Goal: Complete application form

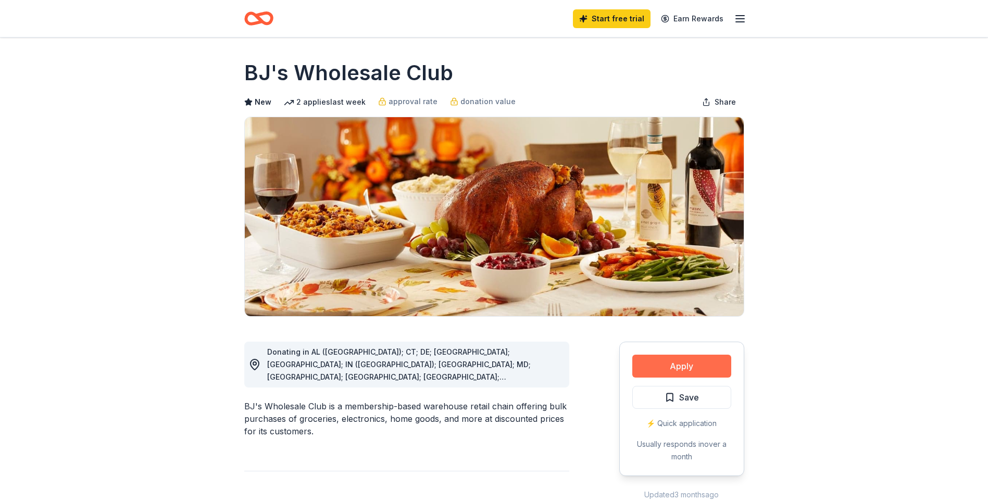
click at [665, 366] on button "Apply" at bounding box center [681, 366] width 99 height 23
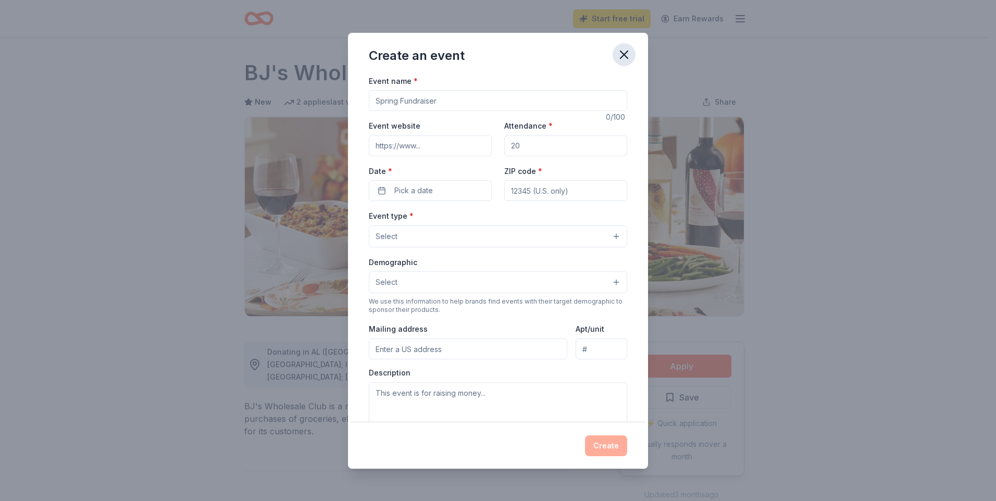
click at [623, 55] on icon "button" at bounding box center [623, 54] width 7 height 7
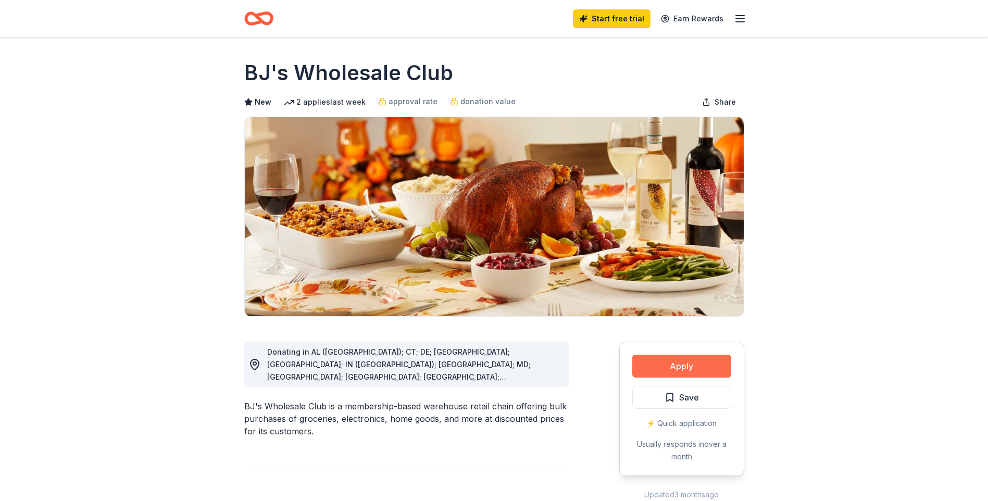
click at [651, 363] on button "Apply" at bounding box center [681, 366] width 99 height 23
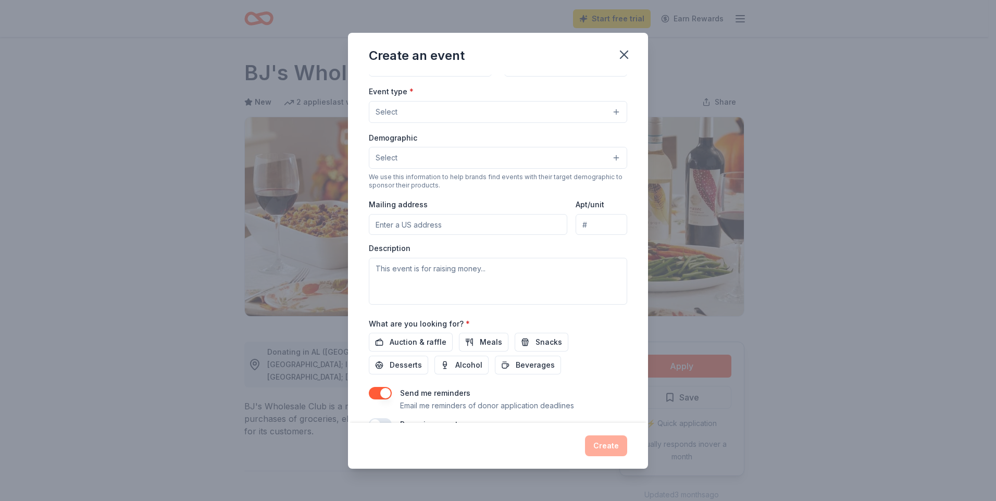
scroll to position [149, 0]
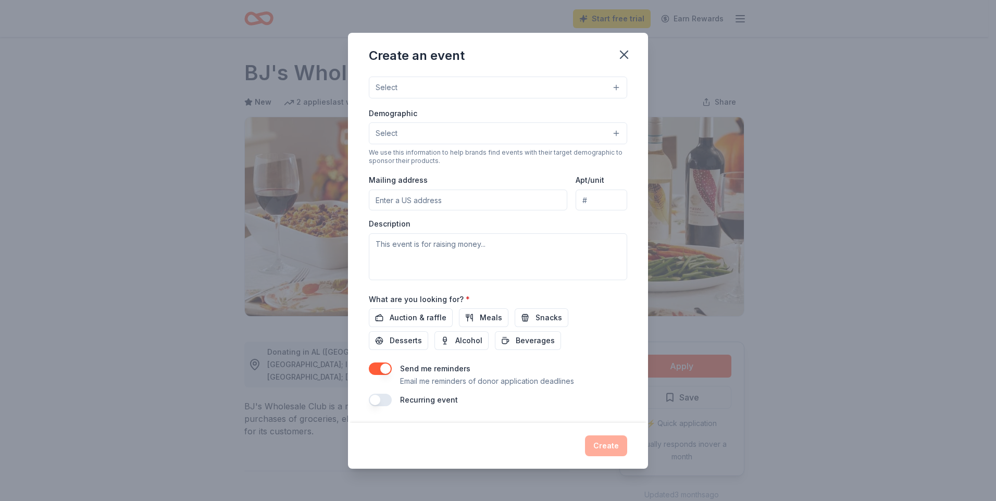
click at [509, 89] on button "Select" at bounding box center [498, 88] width 258 height 22
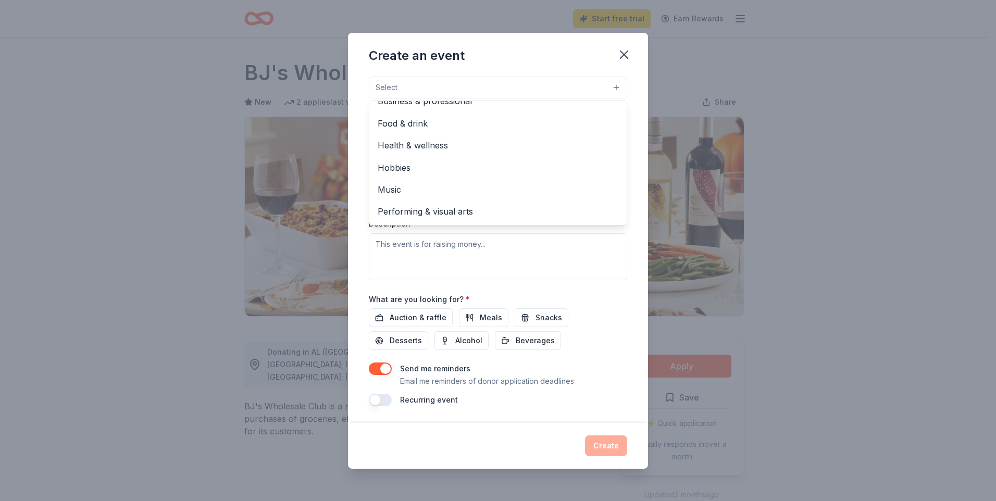
scroll to position [0, 0]
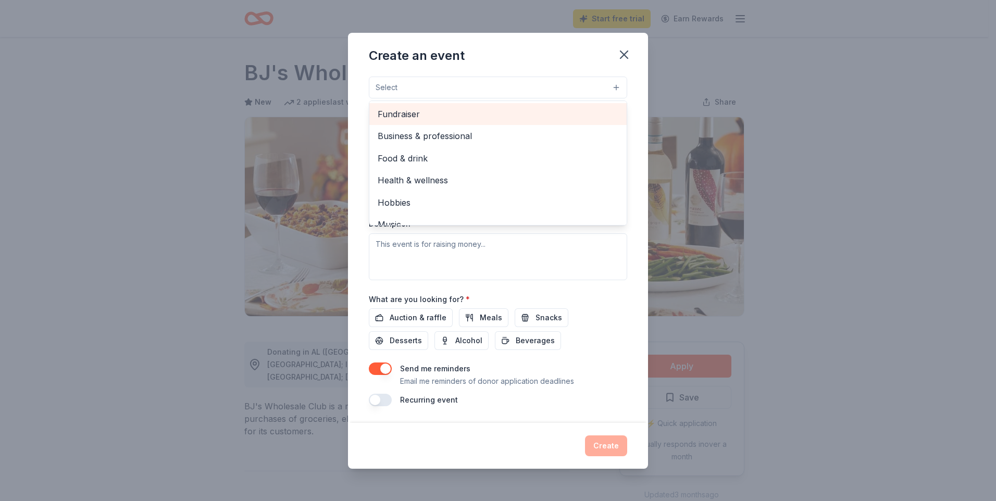
click at [487, 120] on span "Fundraiser" at bounding box center [498, 114] width 241 height 14
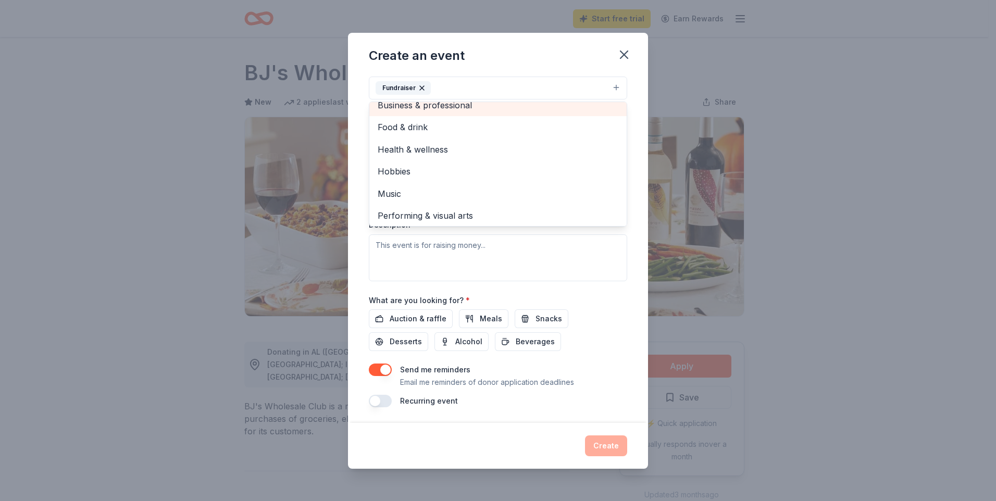
scroll to position [12, 0]
click at [356, 155] on div "Event name * 0 /100 Event website Attendance * Date * Pick a date ZIP code * Ev…" at bounding box center [498, 248] width 300 height 348
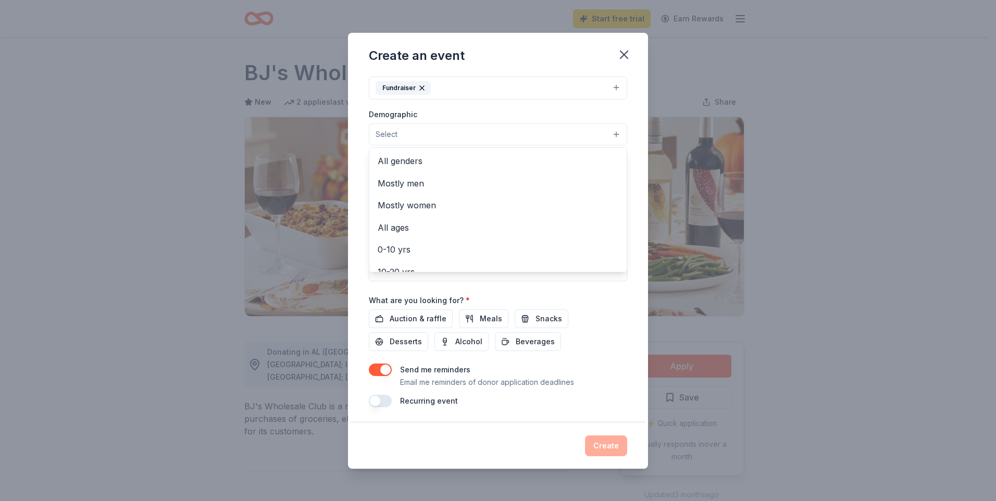
click at [420, 128] on button "Select" at bounding box center [498, 134] width 258 height 22
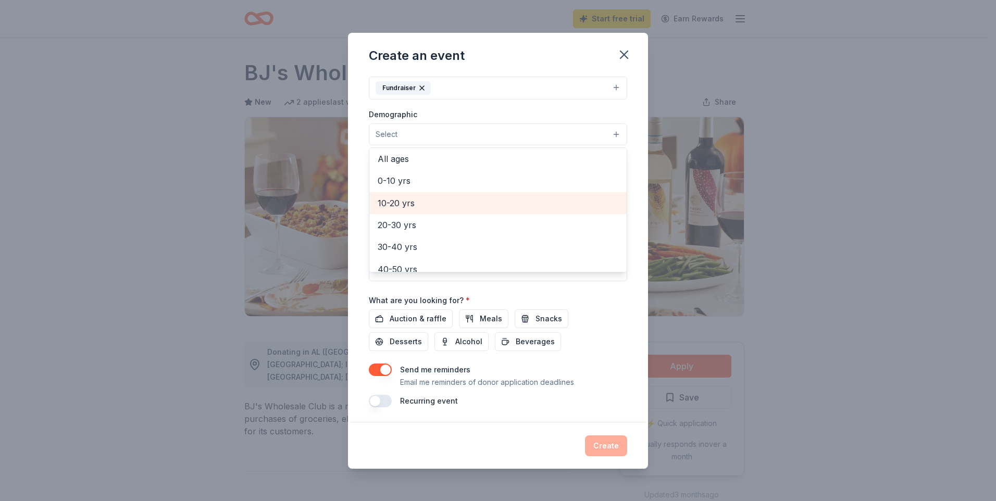
scroll to position [0, 0]
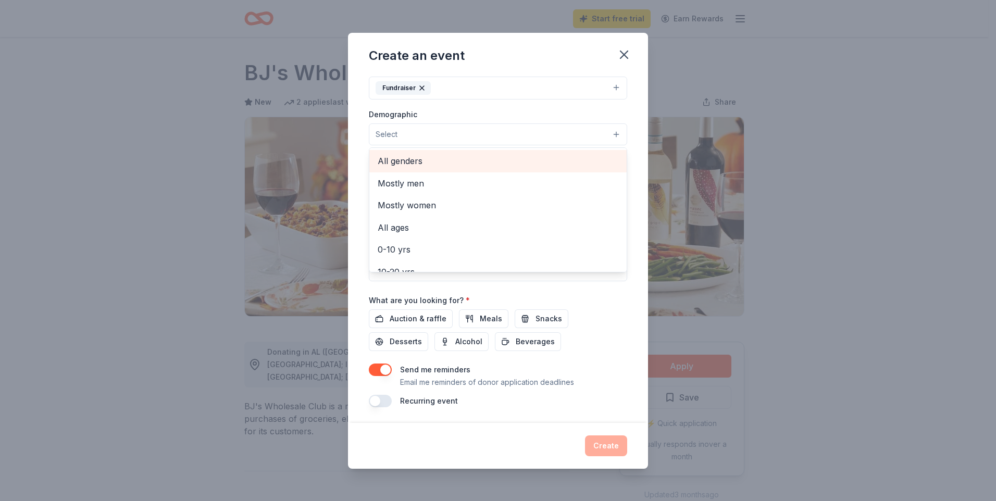
click at [440, 158] on span "All genders" at bounding box center [498, 161] width 241 height 14
click at [433, 158] on span "All ages" at bounding box center [498, 160] width 241 height 14
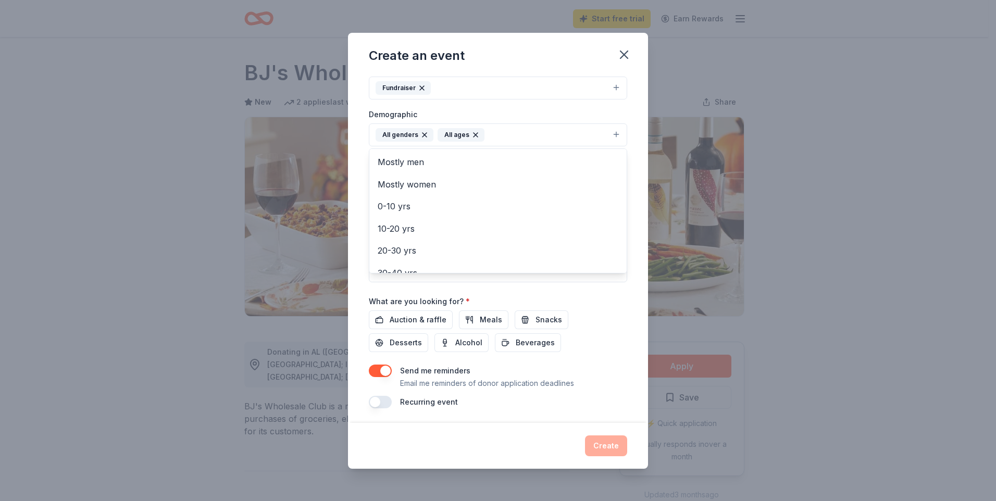
click at [353, 140] on div "Event name * 0 /100 Event website Attendance * Date * Pick a date ZIP code * Ev…" at bounding box center [498, 248] width 300 height 348
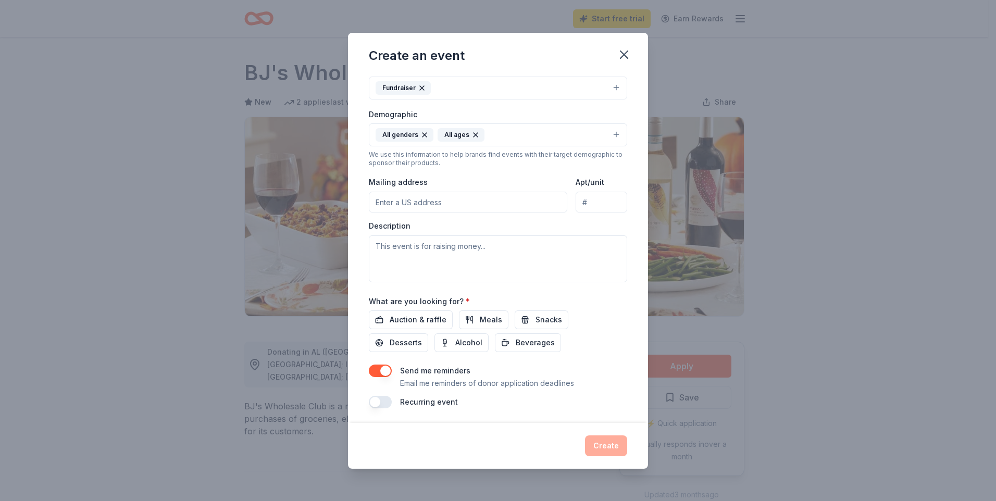
click at [416, 194] on input "Mailing address" at bounding box center [468, 202] width 198 height 21
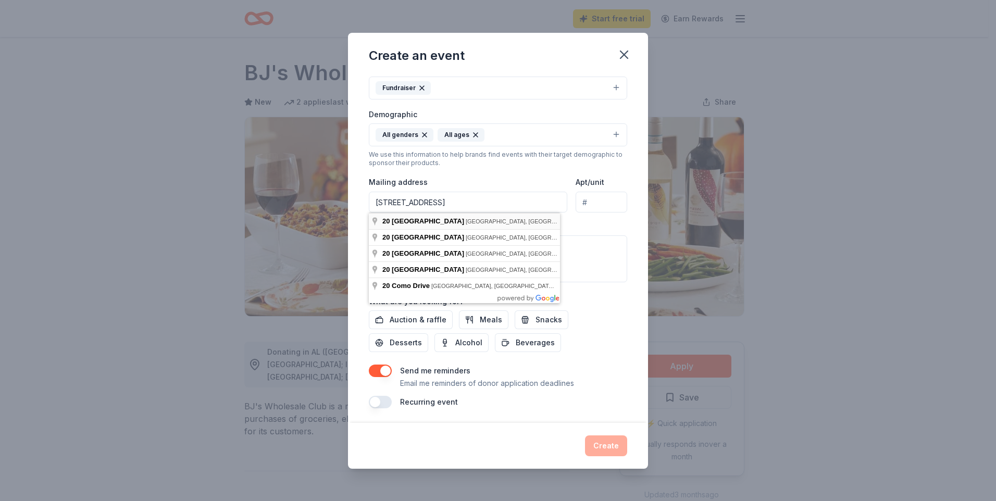
type input "[STREET_ADDRESS]"
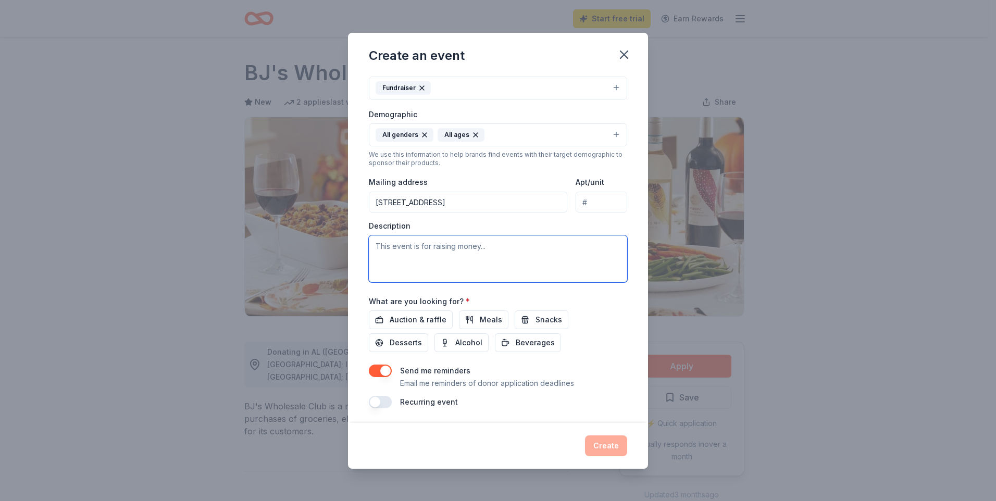
click at [486, 267] on textarea at bounding box center [498, 258] width 258 height 47
paste textarea "I am writing to you on behalf of the [DEMOGRAPHIC_DATA] Parishes of the Blue Hi…"
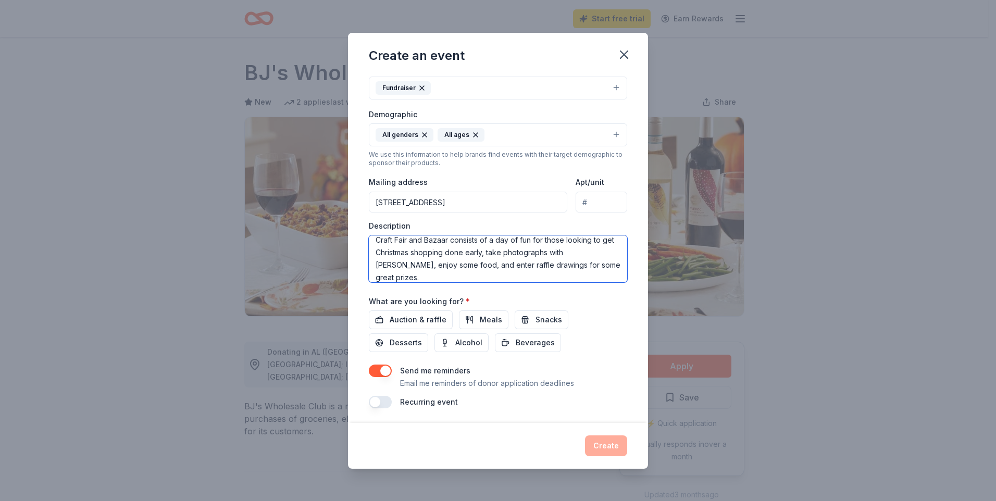
scroll to position [112, 0]
click at [508, 264] on textarea "I am writing to you on behalf of the [DEMOGRAPHIC_DATA] Parishes of the Blue Hi…" at bounding box center [498, 258] width 258 height 47
paste textarea "All the money raised at this event will be used to support the work of [GEOGRAP…"
click at [475, 265] on textarea "I am writing to you on behalf of the [DEMOGRAPHIC_DATA] Parishes of the Blue Hi…" at bounding box center [498, 258] width 258 height 47
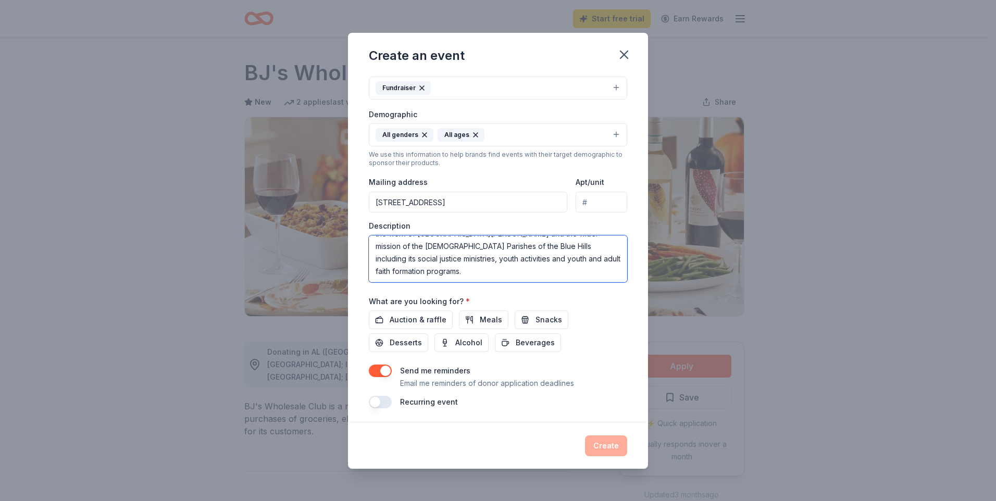
paste textarea "We are reaching out to Domino's [DATE] to inquire about a monetary donation for…"
click at [474, 258] on textarea at bounding box center [498, 258] width 258 height 47
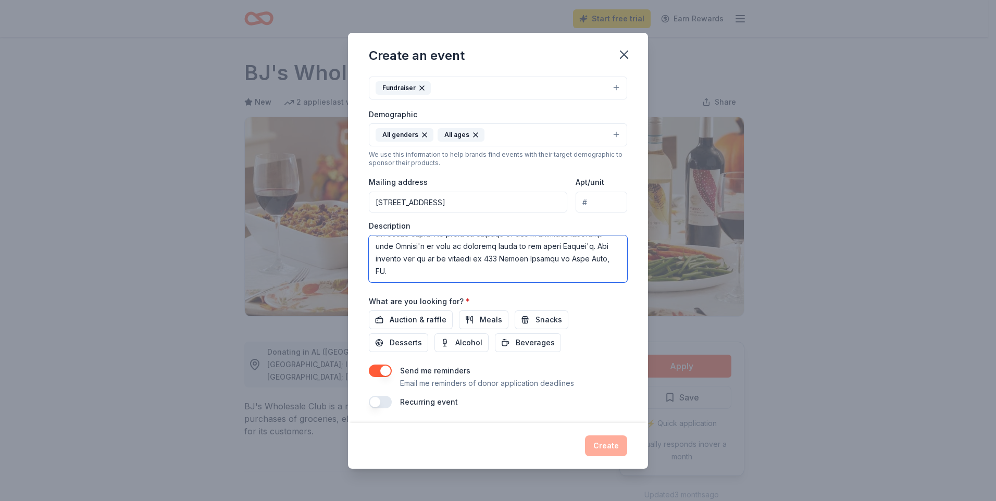
click at [474, 249] on textarea at bounding box center [498, 258] width 258 height 47
click at [405, 264] on textarea at bounding box center [498, 258] width 258 height 47
click at [544, 265] on textarea at bounding box center [498, 258] width 258 height 47
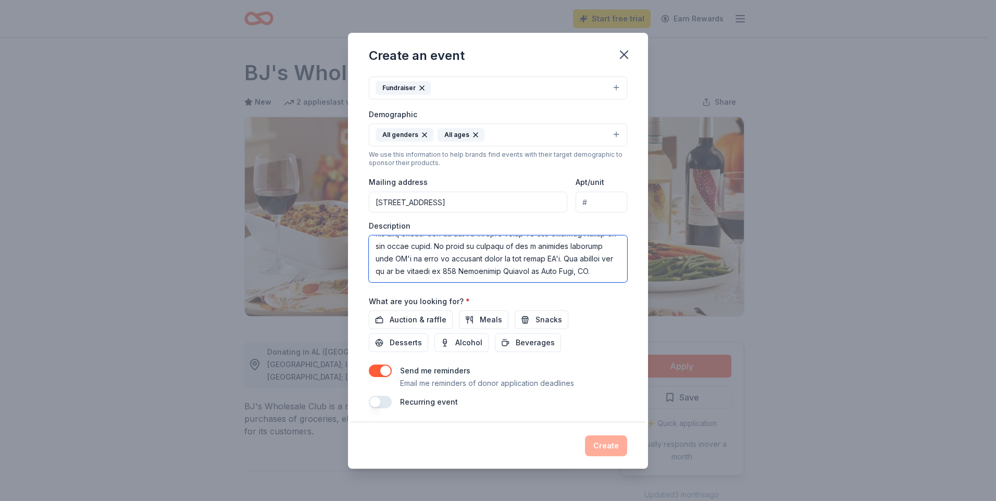
click at [449, 274] on textarea at bounding box center [498, 258] width 258 height 47
click at [464, 274] on textarea at bounding box center [498, 258] width 258 height 47
paste textarea "To thank you for your support, your business would then be listed in our print …"
click at [503, 267] on textarea at bounding box center [498, 258] width 258 height 47
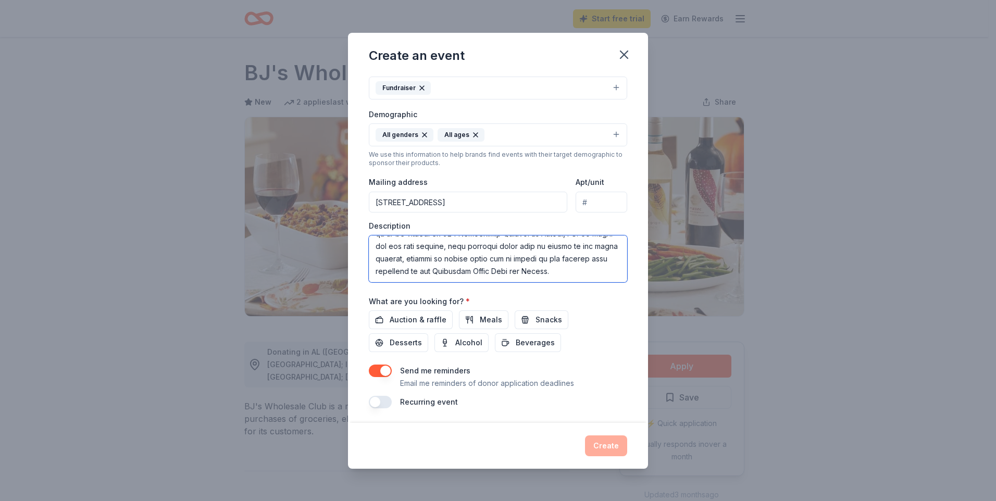
paste textarea "Thank you so much for your consideration in supporting this event!"
click at [535, 318] on span "Snacks" at bounding box center [548, 320] width 27 height 12
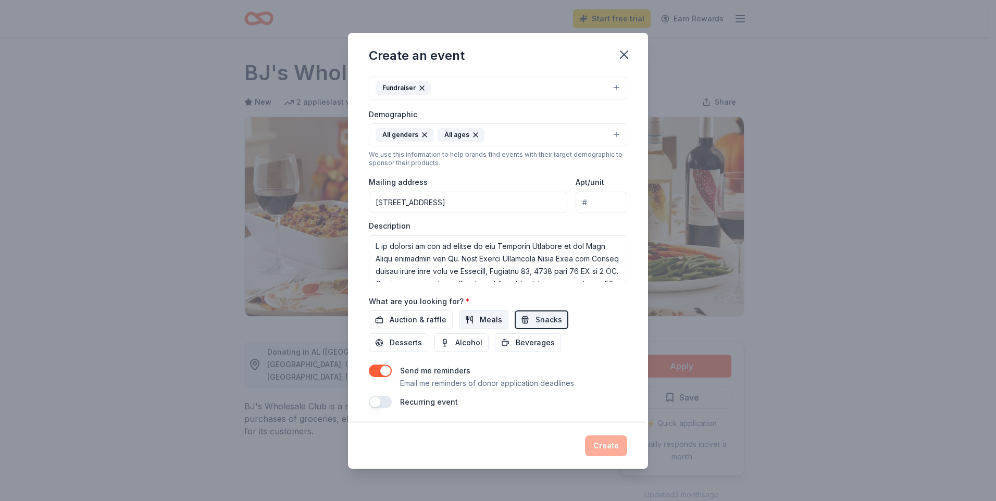
click at [495, 319] on span "Meals" at bounding box center [491, 320] width 22 height 12
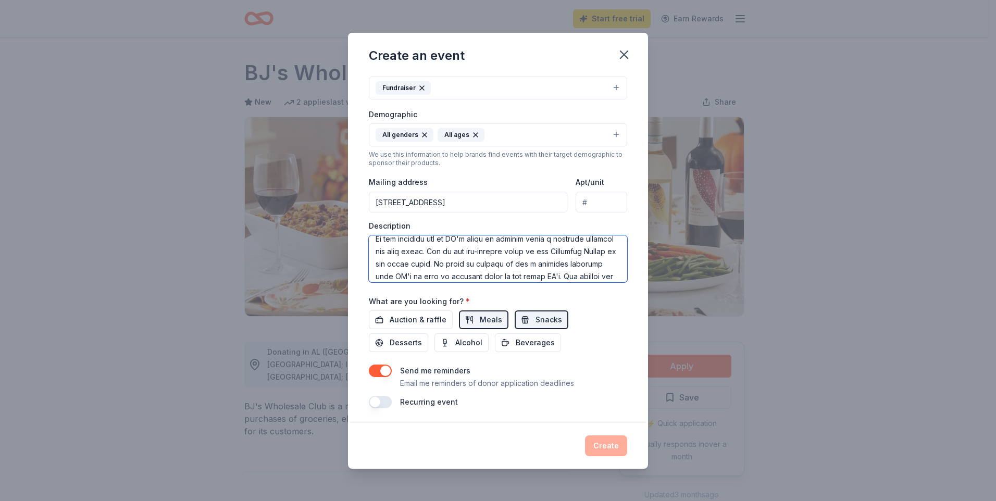
scroll to position [187, 0]
click at [451, 269] on textarea at bounding box center [498, 258] width 258 height 47
click at [453, 271] on textarea at bounding box center [498, 258] width 258 height 47
click at [507, 259] on textarea at bounding box center [498, 258] width 258 height 47
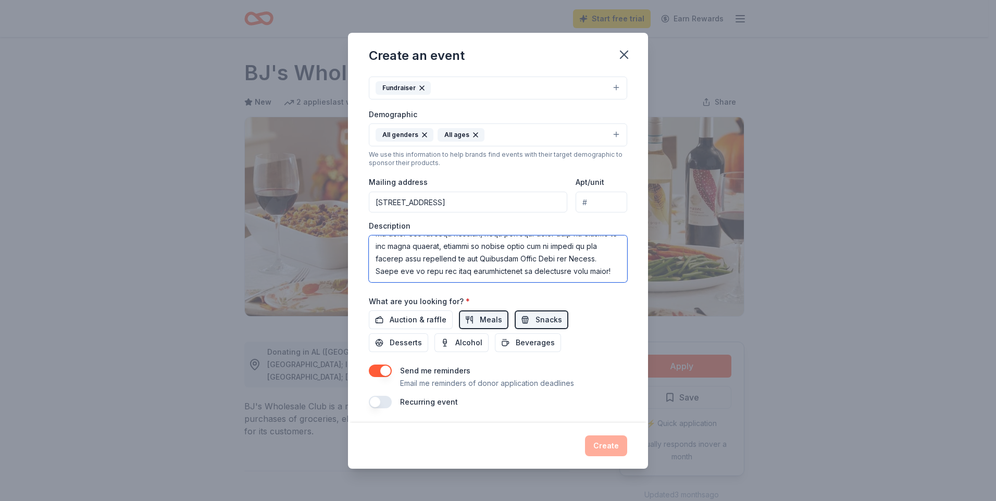
scroll to position [312, 0]
click at [571, 269] on textarea at bounding box center [498, 258] width 258 height 47
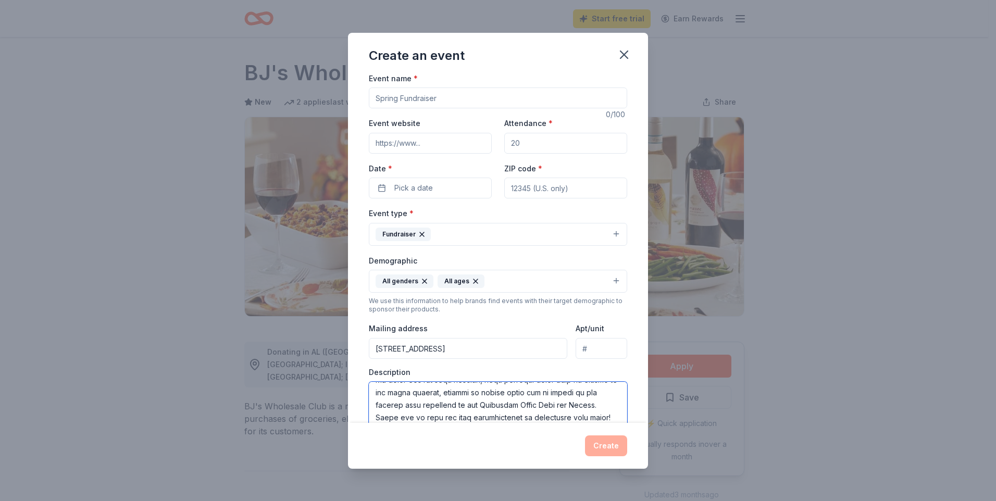
scroll to position [0, 0]
type textarea "I am writing to you on behalf of the [DEMOGRAPHIC_DATA] Parishes of the Blue Hi…"
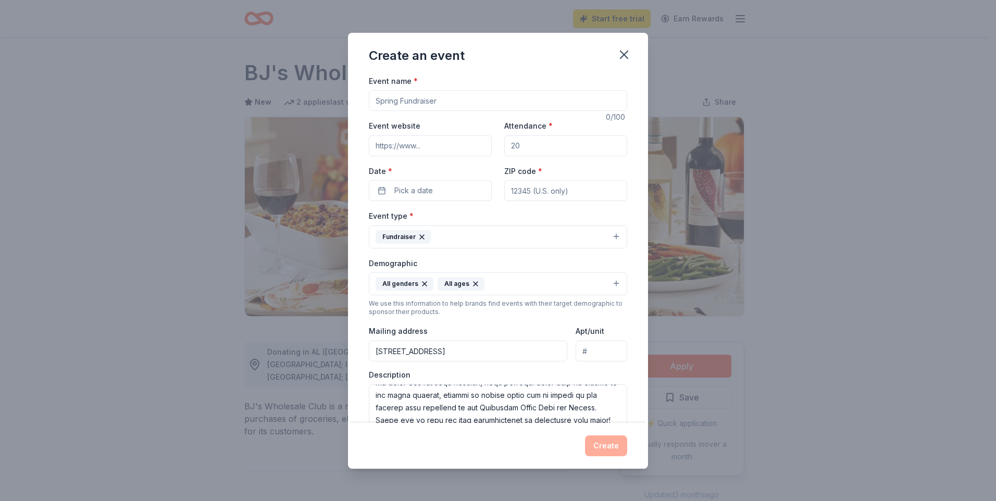
click at [525, 153] on input "Attendance *" at bounding box center [565, 145] width 123 height 21
type input "500"
click at [459, 189] on button "Pick a date" at bounding box center [430, 190] width 123 height 21
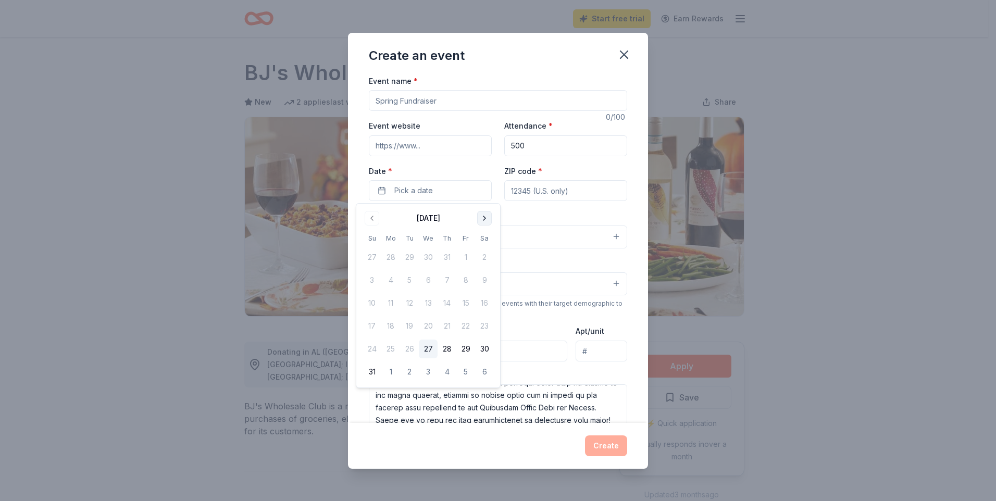
click at [482, 217] on button "Go to next month" at bounding box center [484, 218] width 15 height 15
click at [482, 297] on button "15" at bounding box center [484, 303] width 19 height 19
click at [542, 194] on input "ZIP code *" at bounding box center [565, 190] width 123 height 21
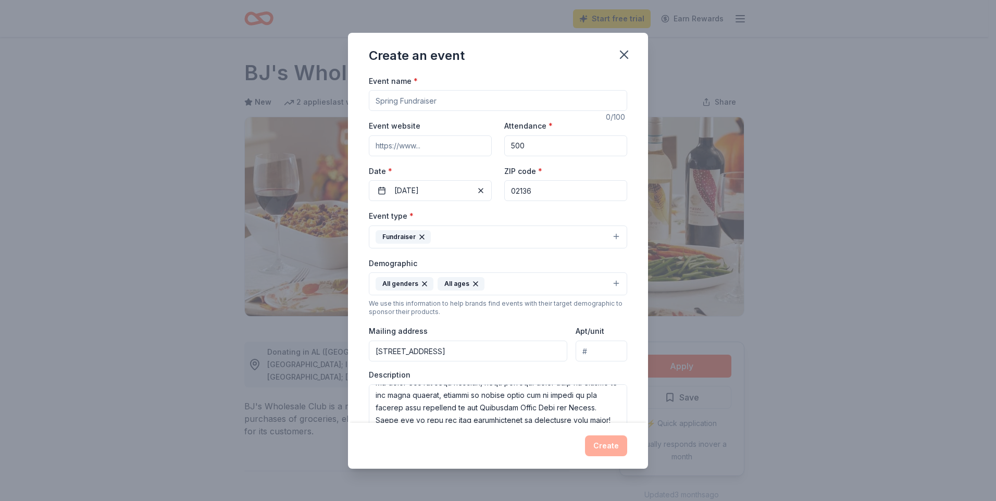
type input "02136"
click at [442, 102] on input "Event name *" at bounding box center [498, 100] width 258 height 21
type input "[GEOGRAPHIC_DATA][PERSON_NAME] Christmas Bazaar and Craft Fair"
click at [444, 136] on input "Event website" at bounding box center [430, 145] width 123 height 21
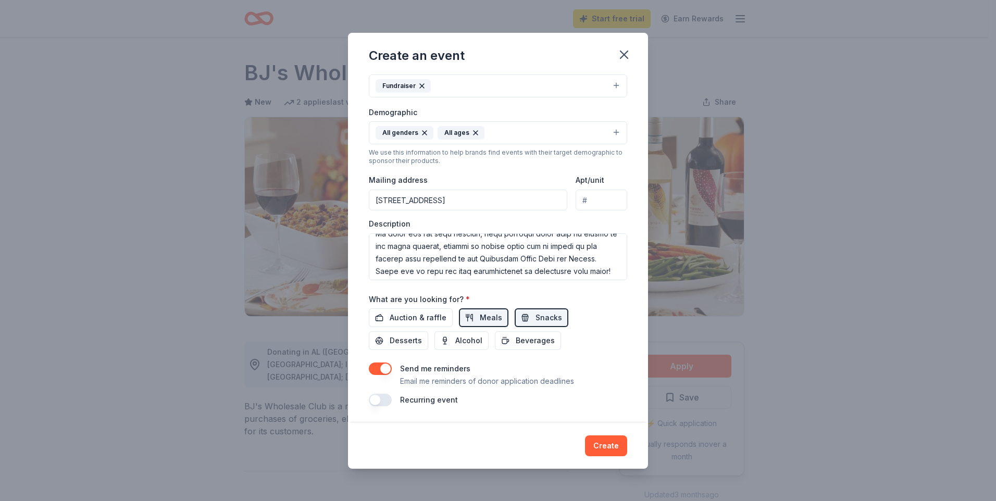
scroll to position [312, 0]
type input "[DOMAIN_NAME]"
click at [503, 261] on textarea at bounding box center [498, 256] width 258 height 47
click at [502, 265] on textarea at bounding box center [498, 256] width 258 height 47
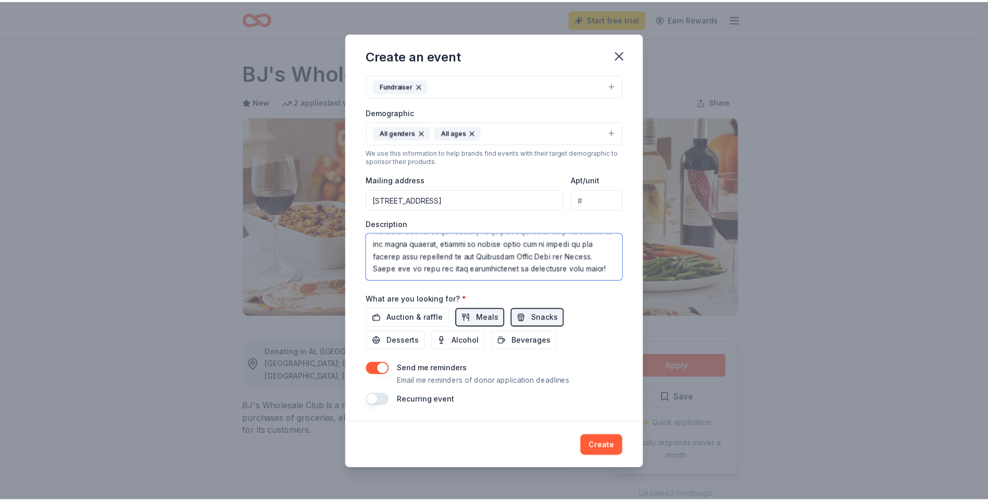
scroll to position [287, 0]
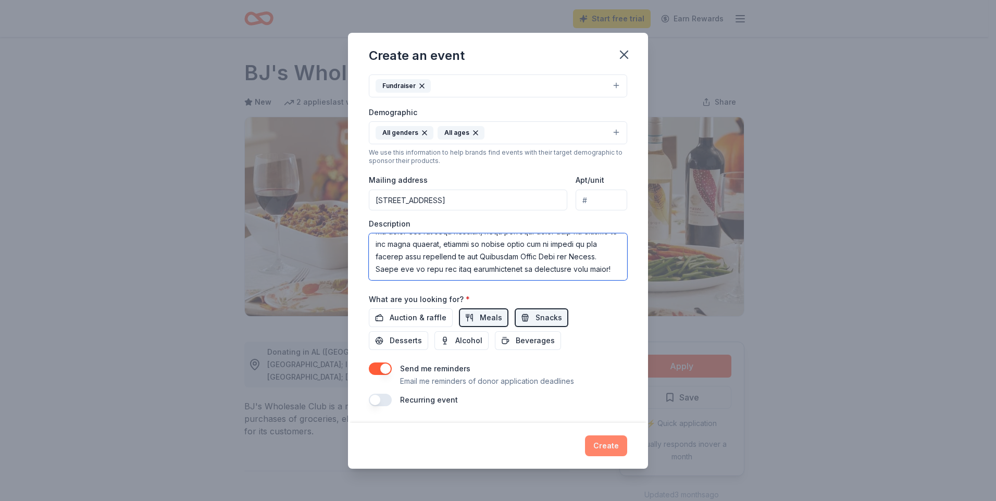
type textarea "I am writing to you on behalf of the [DEMOGRAPHIC_DATA] Parishes of the Blue Hi…"
click at [605, 438] on button "Create" at bounding box center [606, 445] width 42 height 21
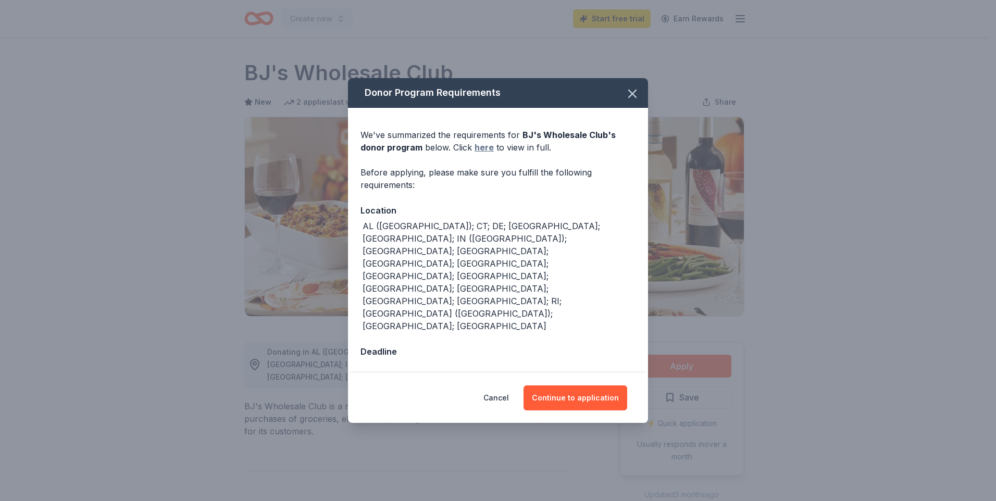
click at [481, 154] on link "here" at bounding box center [483, 147] width 19 height 12
click at [571, 385] on button "Continue to application" at bounding box center [575, 397] width 104 height 25
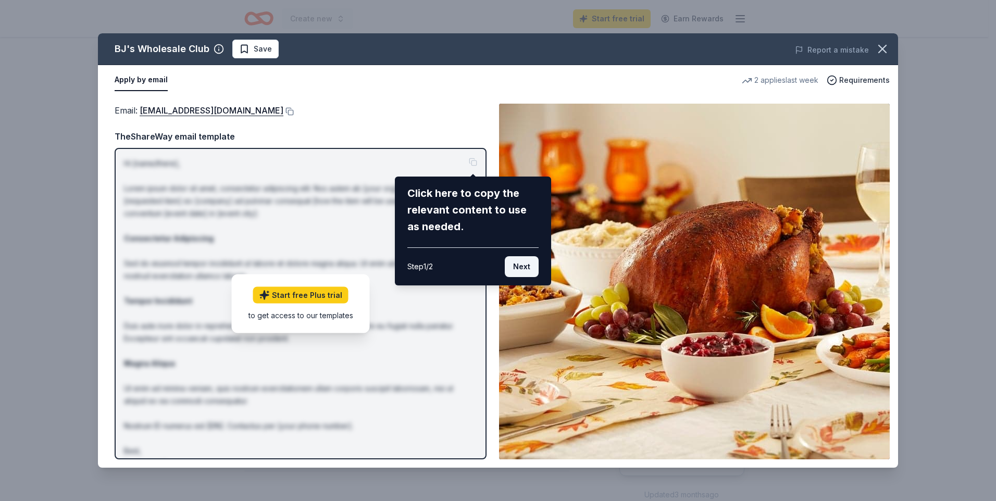
click at [531, 272] on button "Next" at bounding box center [522, 266] width 34 height 21
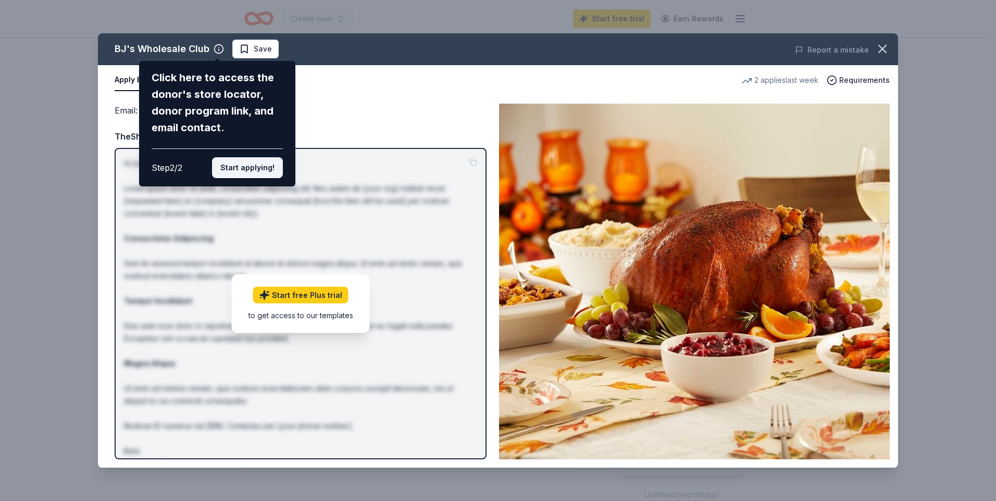
click at [245, 160] on button "Start applying!" at bounding box center [247, 167] width 71 height 21
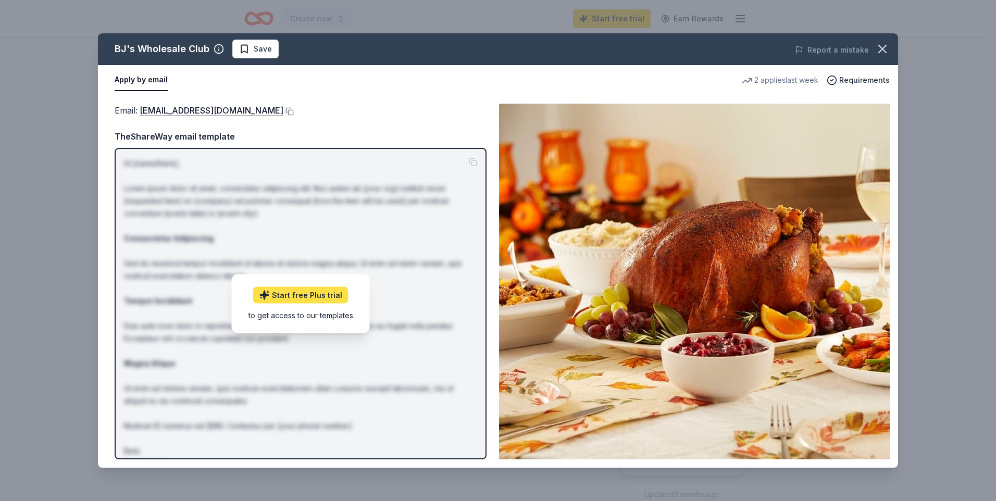
click at [310, 290] on link "Start free Plus trial" at bounding box center [300, 294] width 95 height 17
click at [882, 51] on icon "button" at bounding box center [882, 49] width 15 height 15
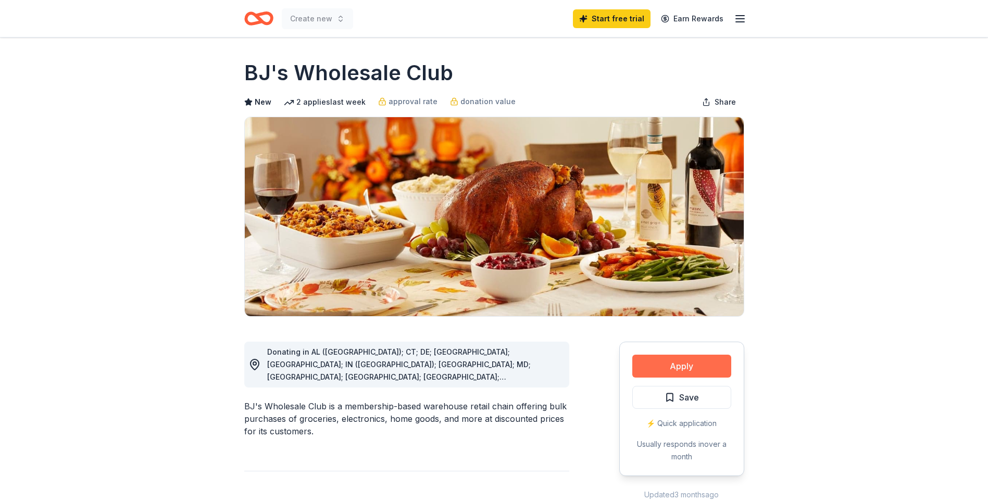
click at [680, 377] on button "Apply" at bounding box center [681, 366] width 99 height 23
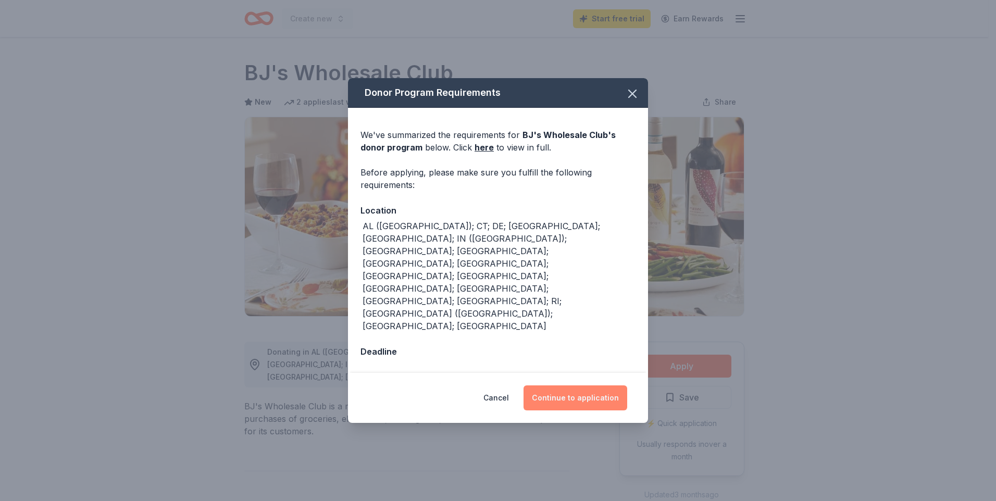
click at [610, 385] on button "Continue to application" at bounding box center [575, 397] width 104 height 25
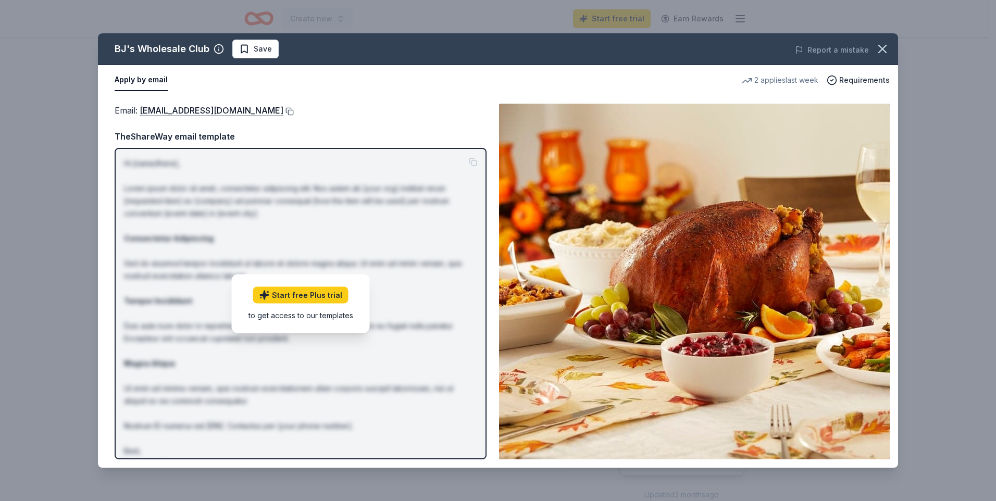
click at [283, 109] on button at bounding box center [288, 111] width 10 height 8
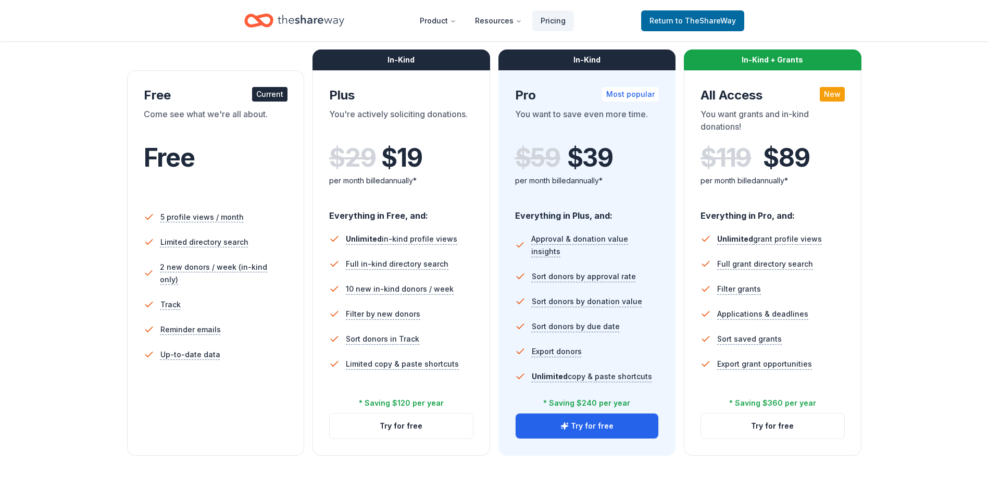
scroll to position [156, 0]
